Goal: Task Accomplishment & Management: Use online tool/utility

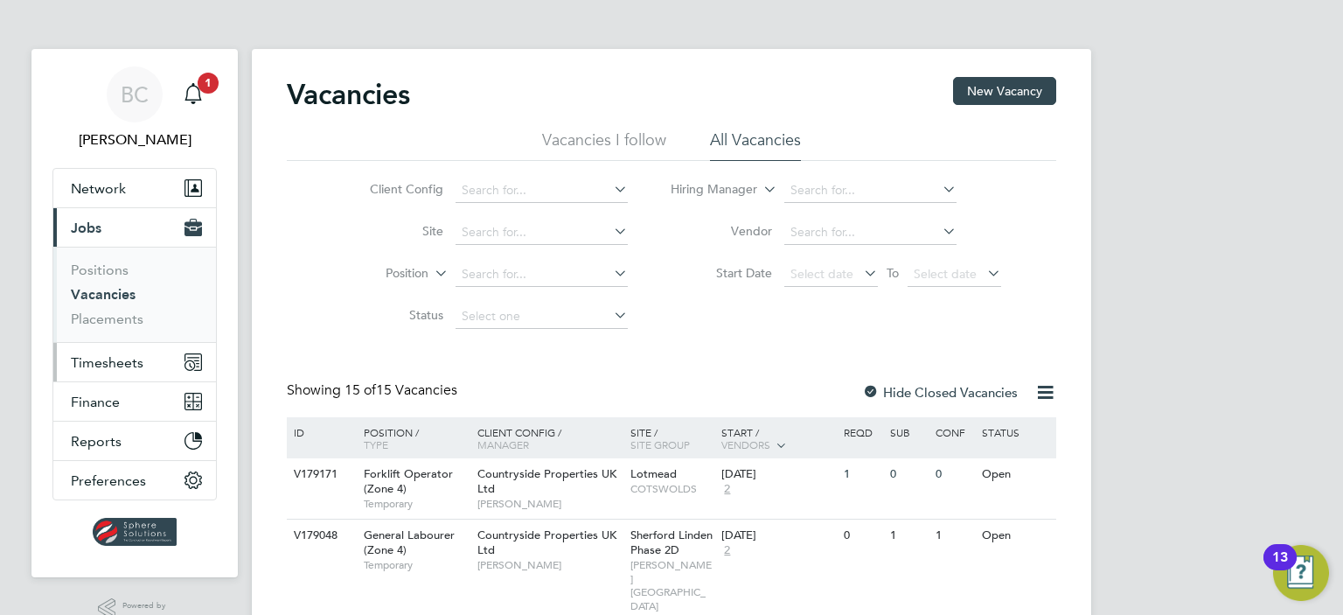
click at [130, 361] on span "Timesheets" at bounding box center [107, 362] width 73 height 17
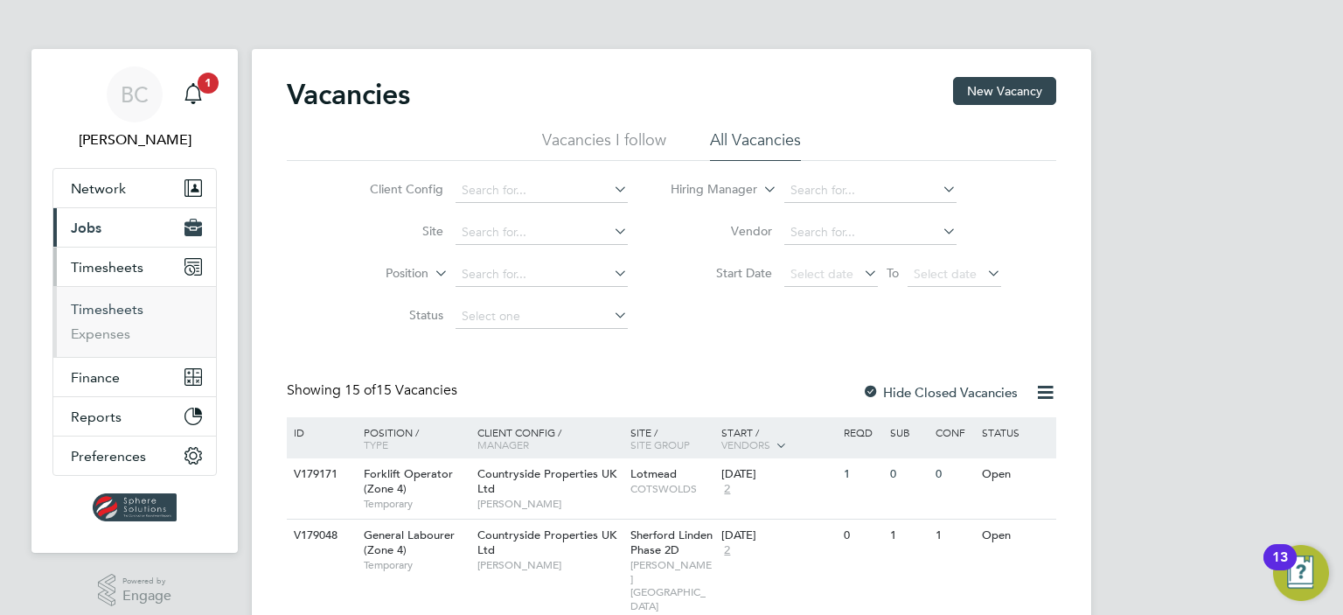
drag, startPoint x: 99, startPoint y: 307, endPoint x: 38, endPoint y: 317, distance: 61.2
click at [99, 307] on link "Timesheets" at bounding box center [107, 309] width 73 height 17
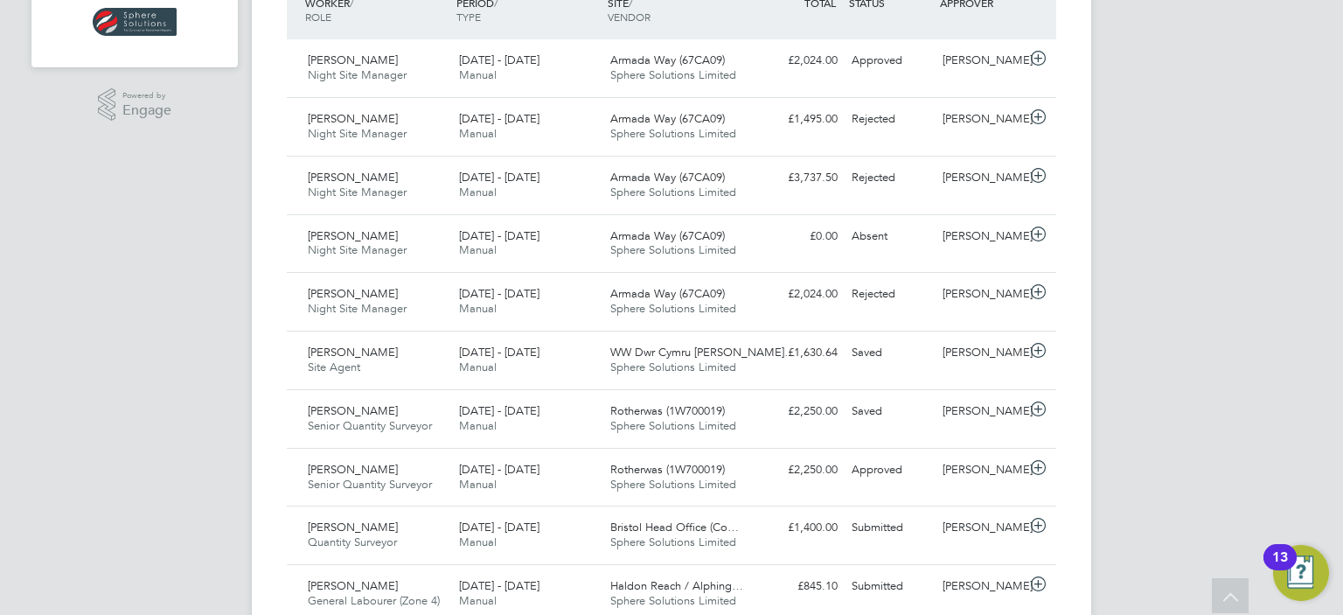
scroll to position [486, 0]
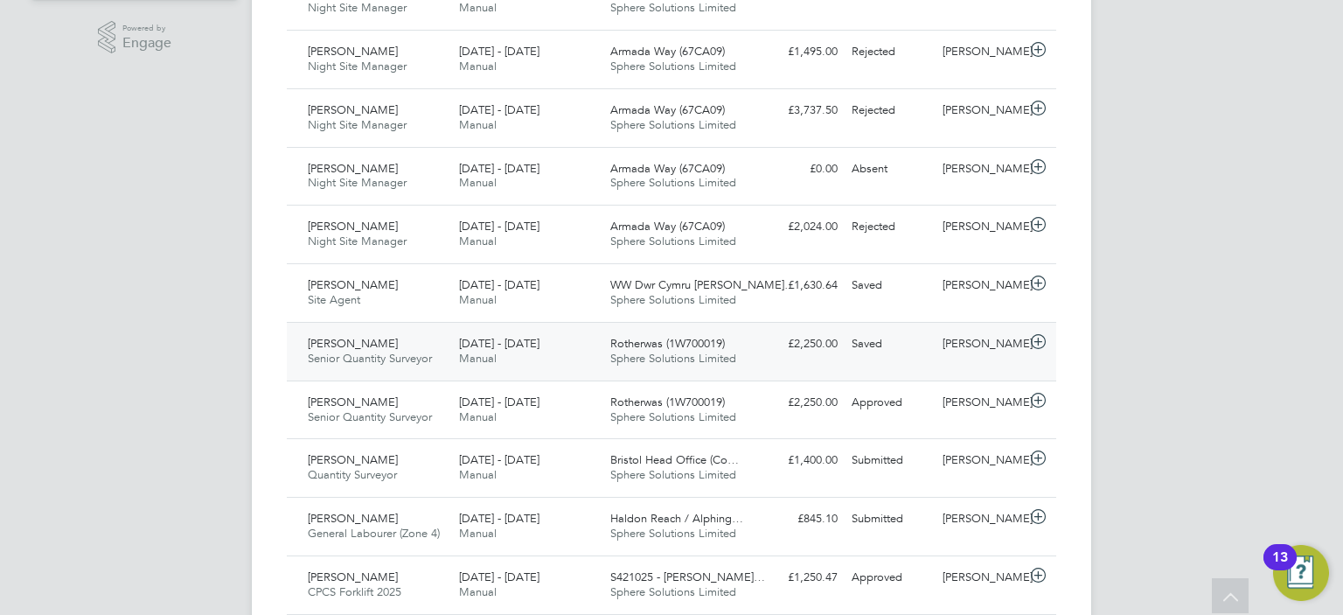
scroll to position [556, 0]
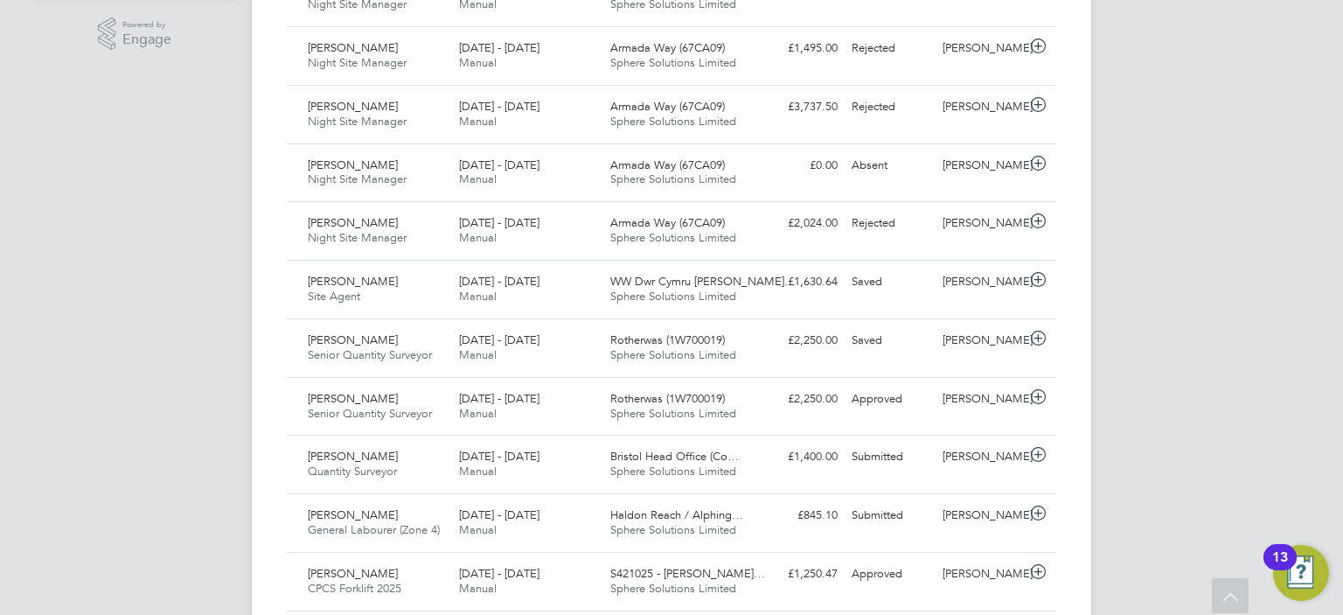
click at [664, 397] on span "Rotherwas (1W700019)" at bounding box center [667, 398] width 115 height 15
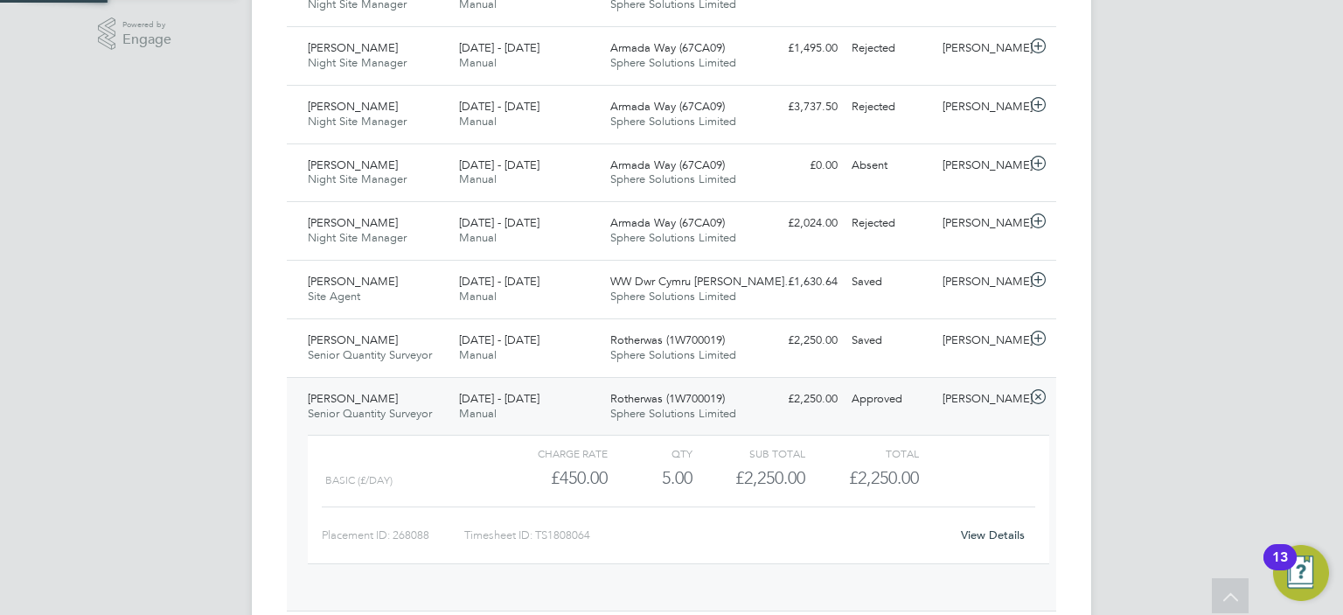
scroll to position [29, 170]
click at [1004, 534] on link "View Details" at bounding box center [993, 534] width 64 height 15
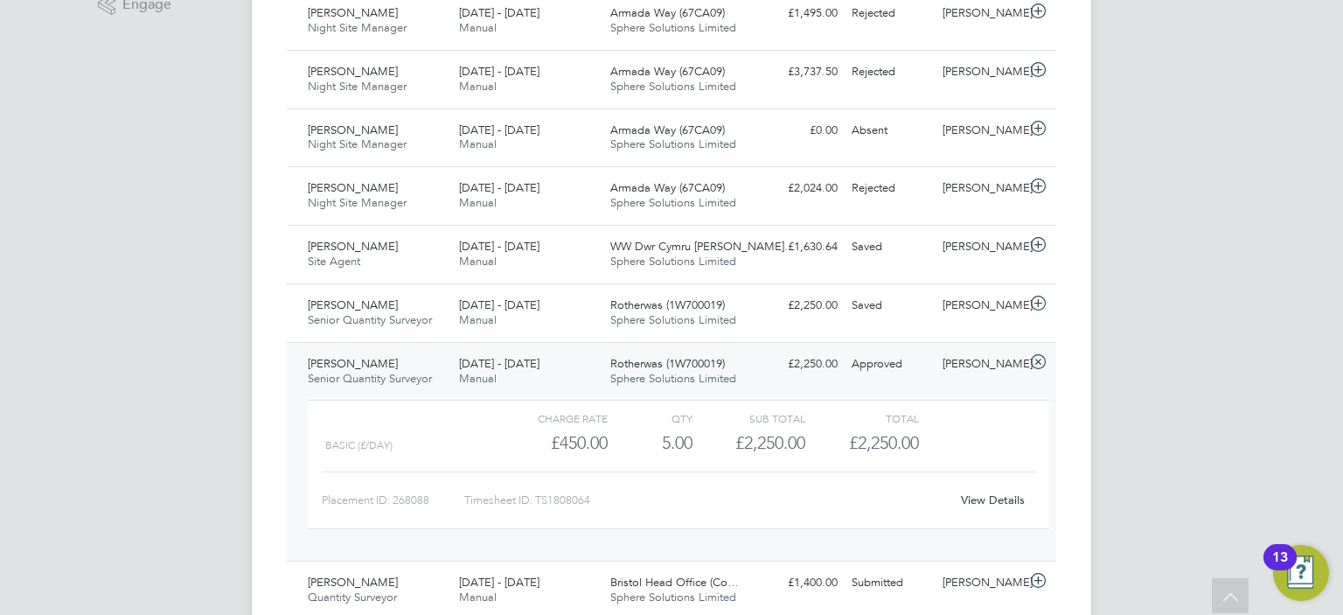
click at [558, 360] on div "9 - 15 Aug 2025 Manual" at bounding box center [527, 372] width 151 height 44
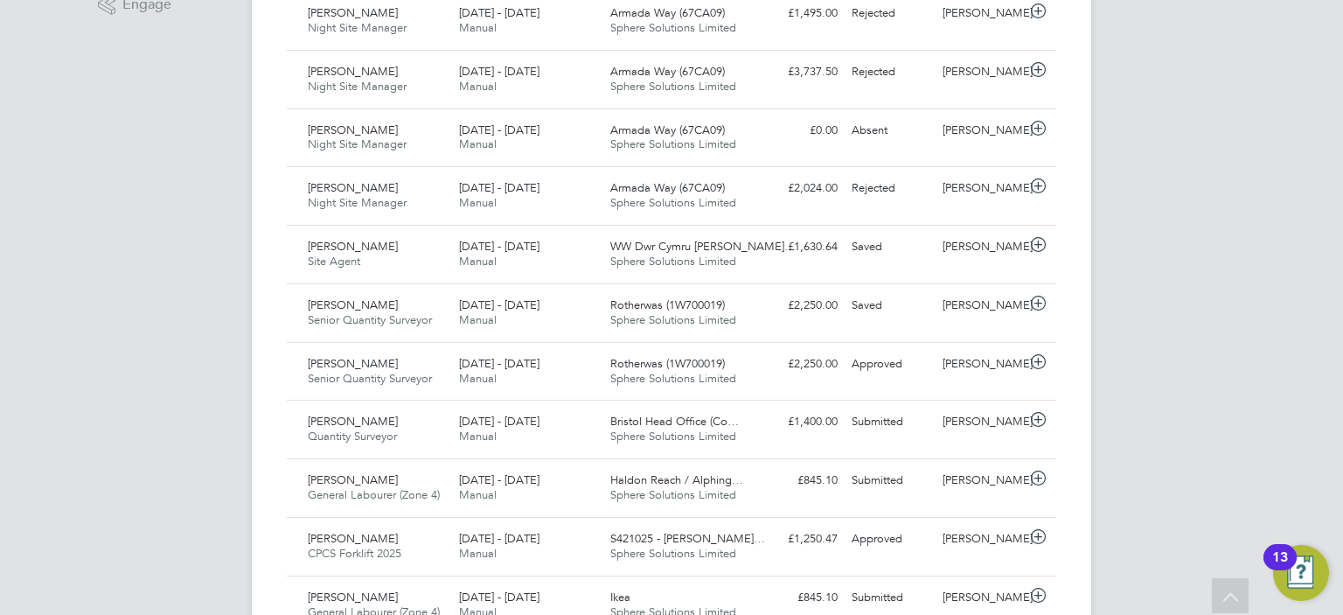
click at [156, 376] on div "BC Briony Carr Notifications 1 Applications: Network Team Members Businesses Si…" at bounding box center [671, 619] width 1343 height 2421
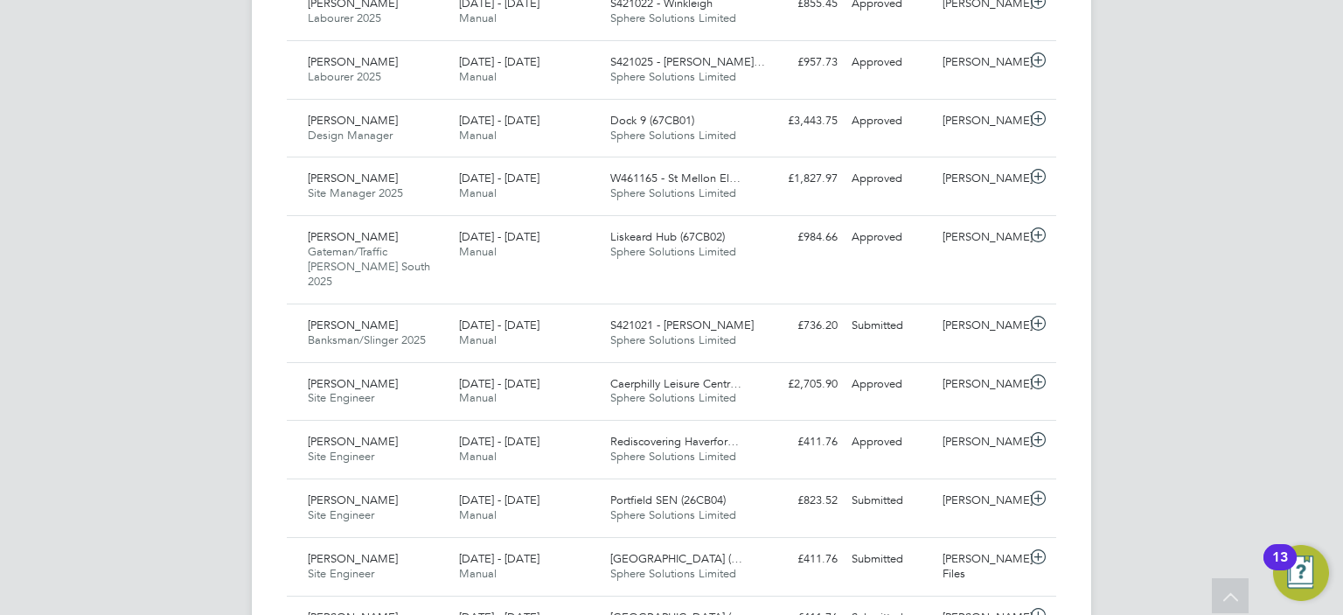
scroll to position [1360, 0]
click at [750, 369] on div "Caerphilly Leisure Centr… Sphere Solutions Limited" at bounding box center [678, 391] width 151 height 44
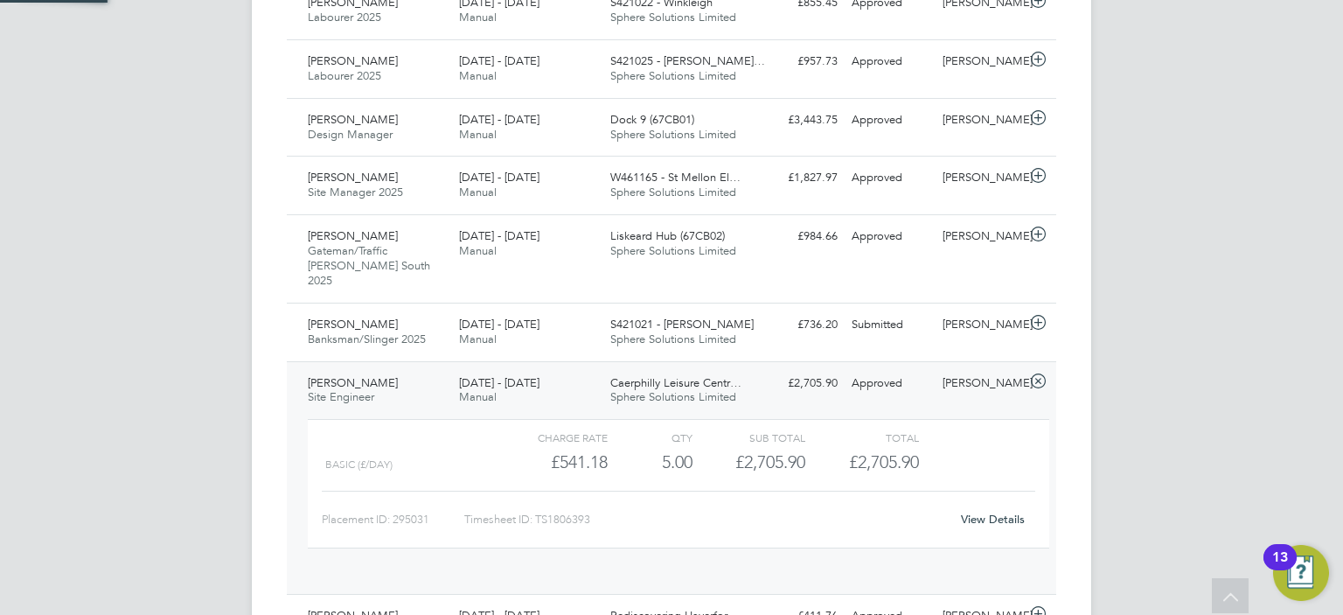
scroll to position [29, 170]
click at [997, 511] on link "View Details" at bounding box center [993, 518] width 64 height 15
click at [329, 389] on span "Site Engineer" at bounding box center [341, 396] width 66 height 15
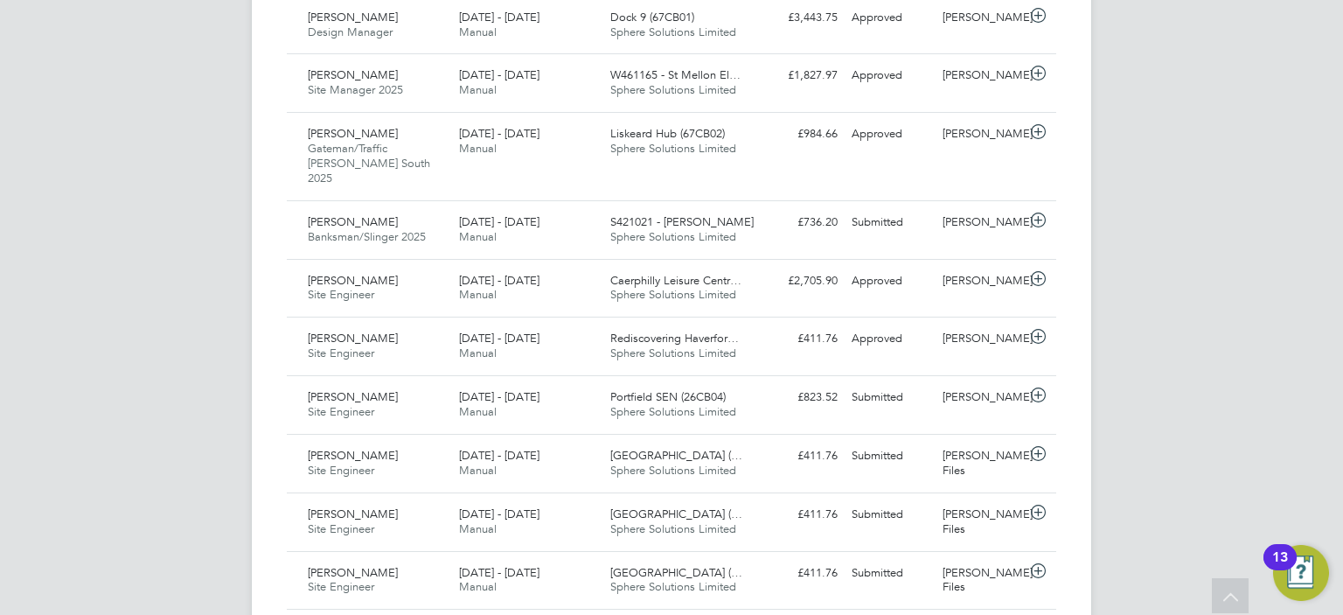
scroll to position [1465, 0]
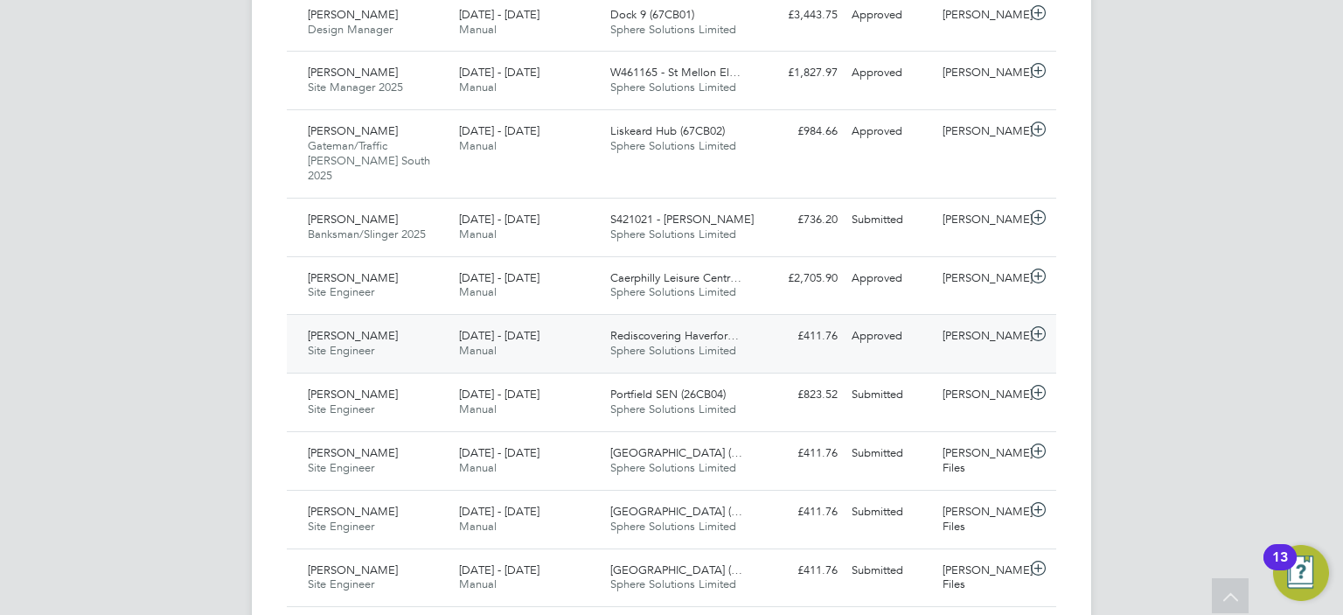
click at [761, 322] on div "£411.76 Approved" at bounding box center [799, 336] width 91 height 29
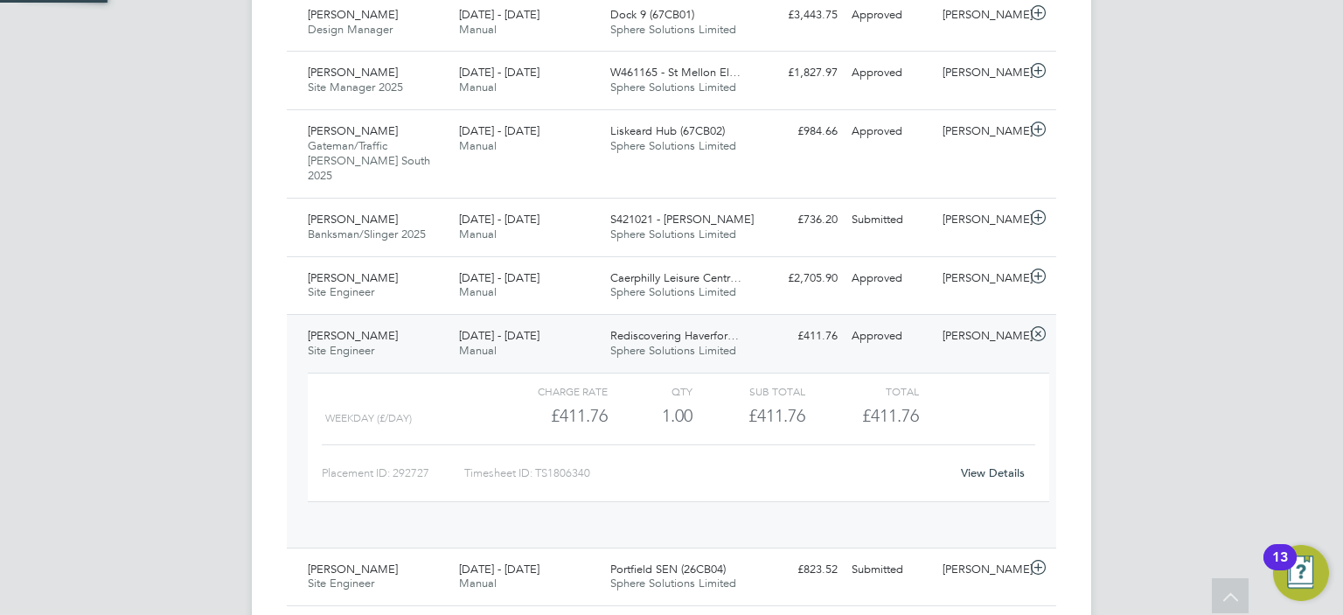
scroll to position [29, 170]
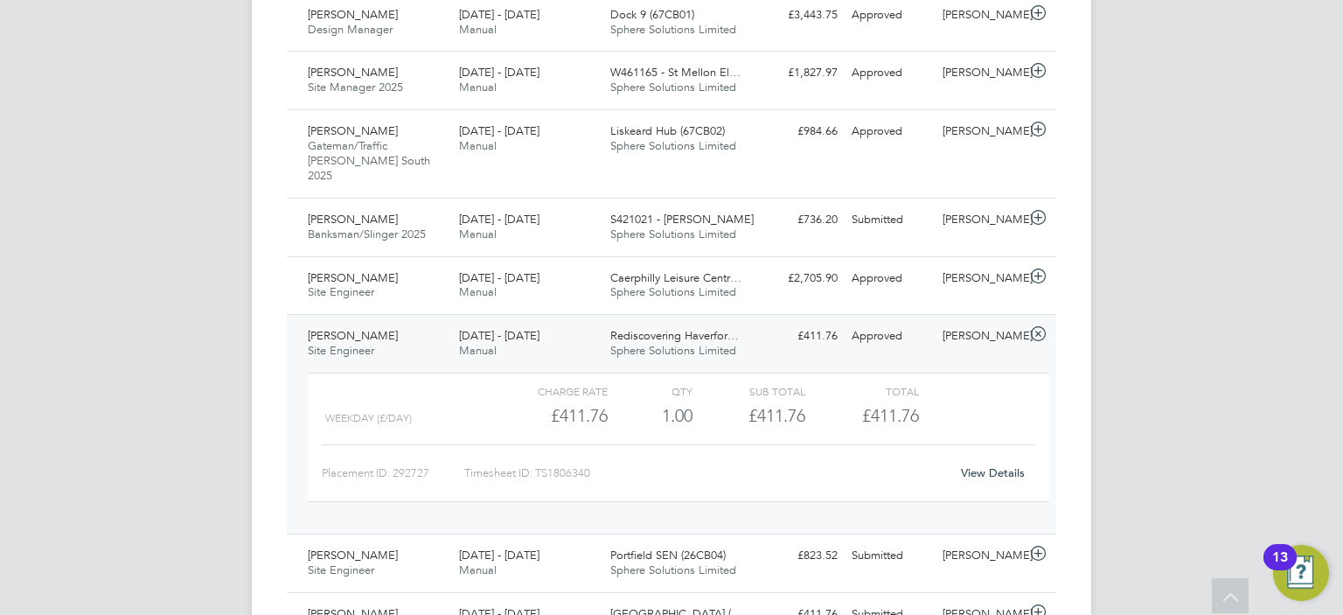
click at [986, 461] on div "View Details" at bounding box center [992, 473] width 86 height 28
click at [977, 465] on link "View Details" at bounding box center [993, 472] width 64 height 15
click at [604, 324] on div "Rediscovering Haverfor… Sphere Solutions Limited" at bounding box center [678, 344] width 151 height 44
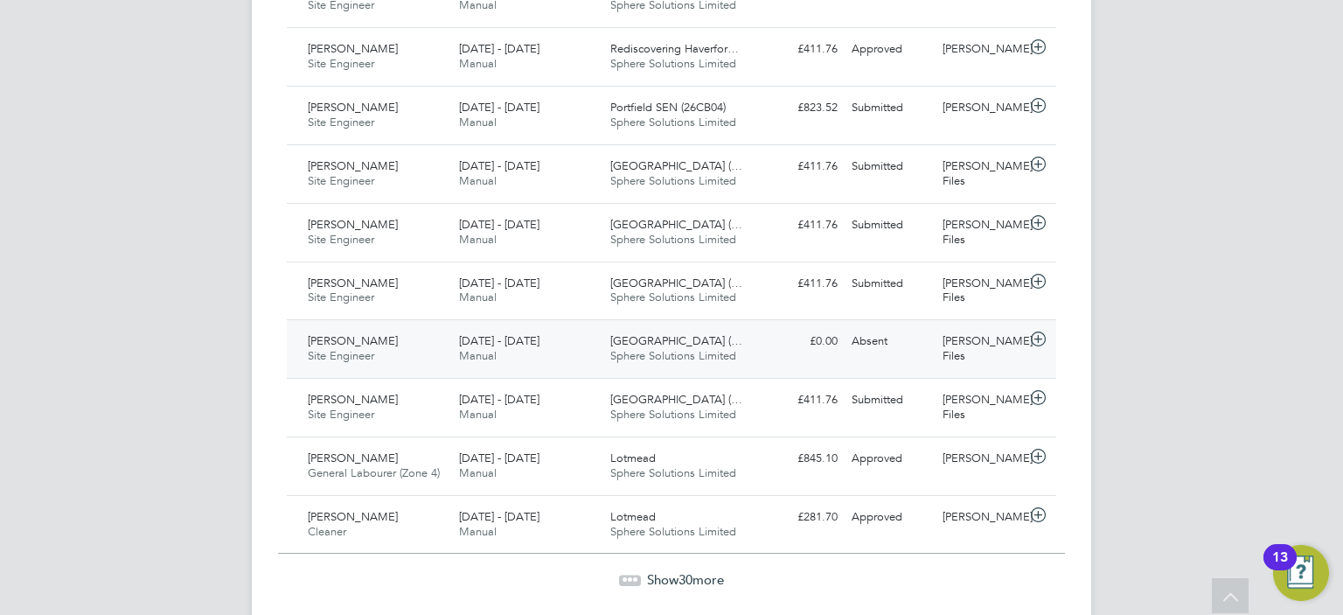
scroll to position [1756, 0]
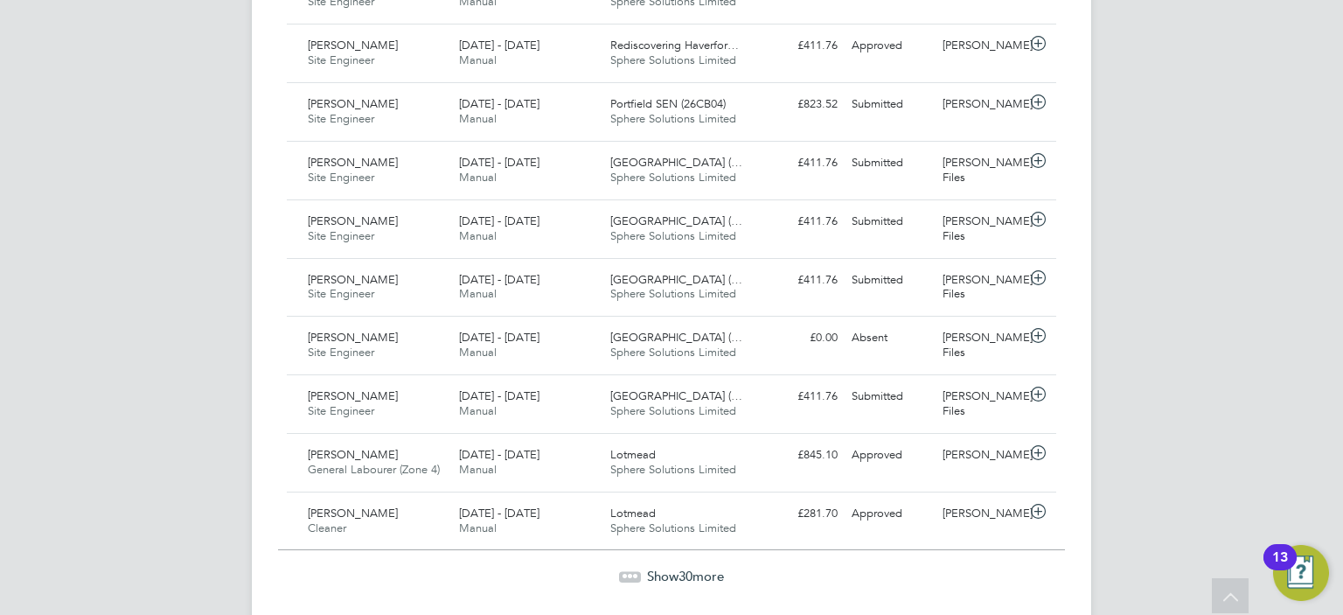
click at [664, 567] on span "Show 30 more" at bounding box center [685, 575] width 77 height 17
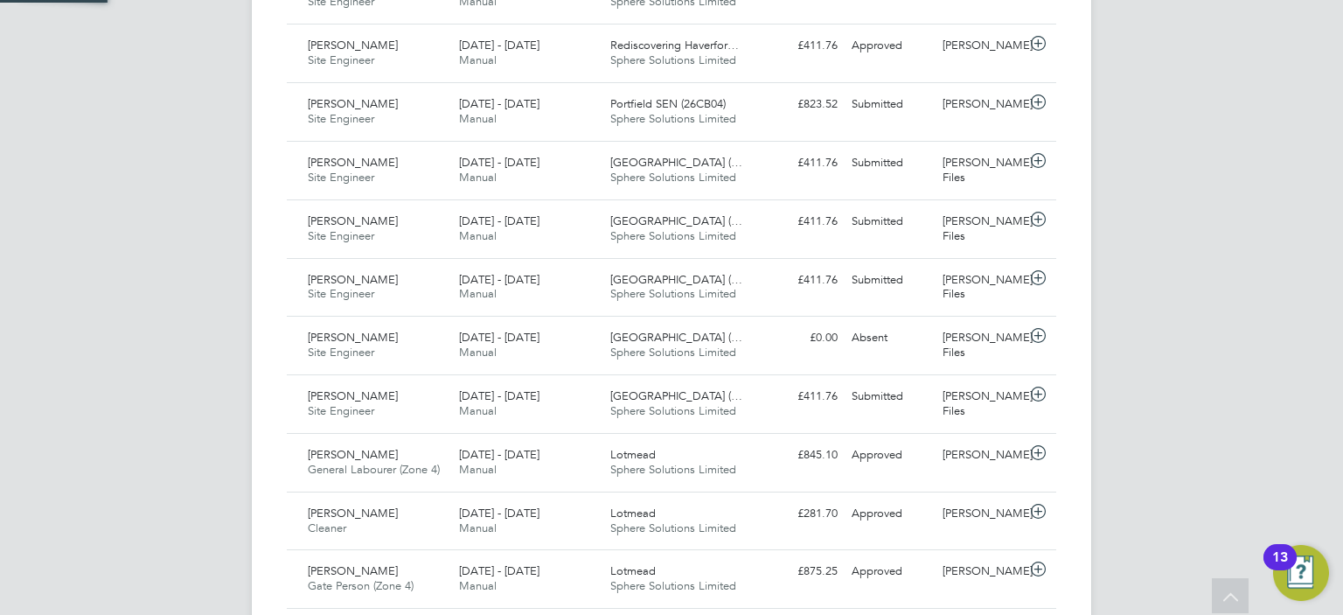
scroll to position [59, 152]
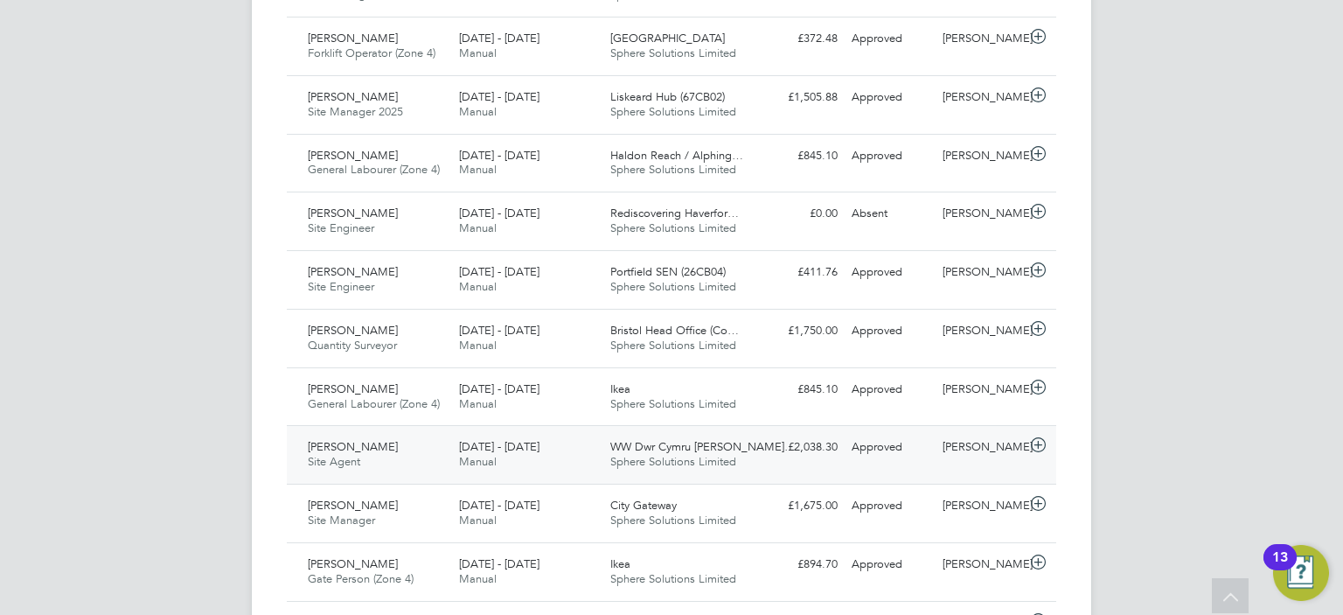
click at [606, 433] on div "WW Dwr Cymru Ty Awe… Sphere Solutions Limited" at bounding box center [678, 455] width 151 height 44
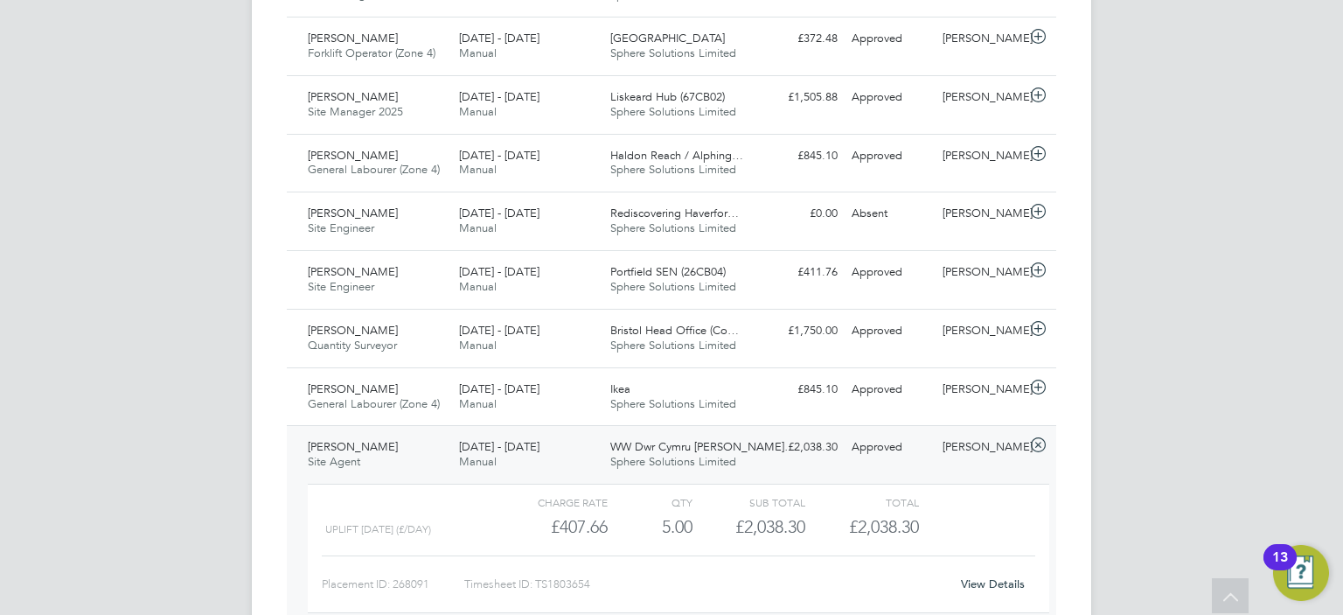
click at [983, 576] on link "View Details" at bounding box center [993, 583] width 64 height 15
